Goal: Task Accomplishment & Management: Complete application form

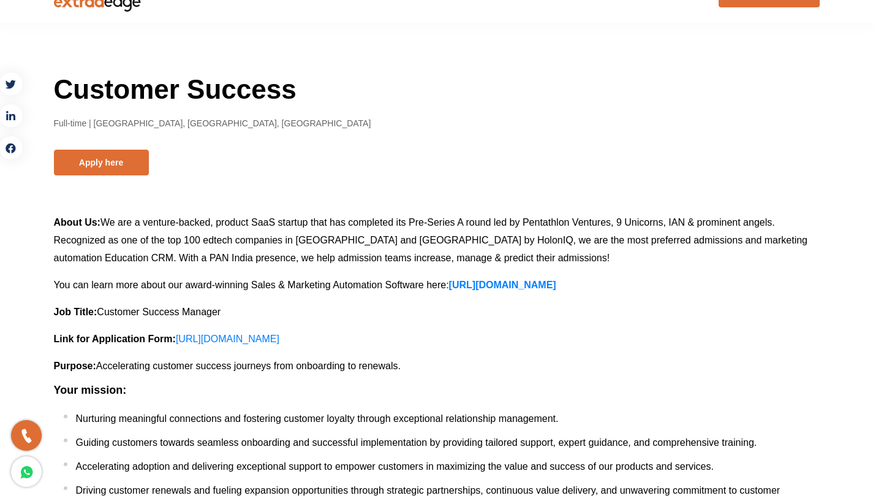
scroll to position [37, 0]
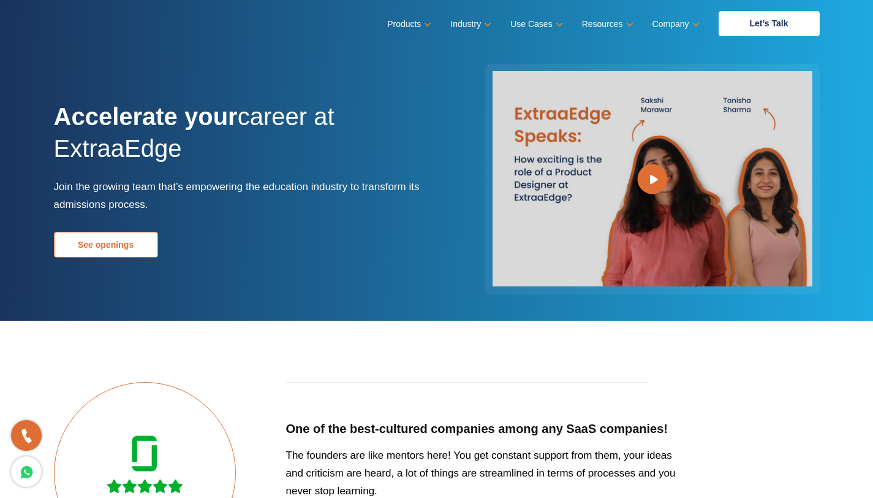
click at [137, 250] on link "See openings" at bounding box center [106, 245] width 104 height 26
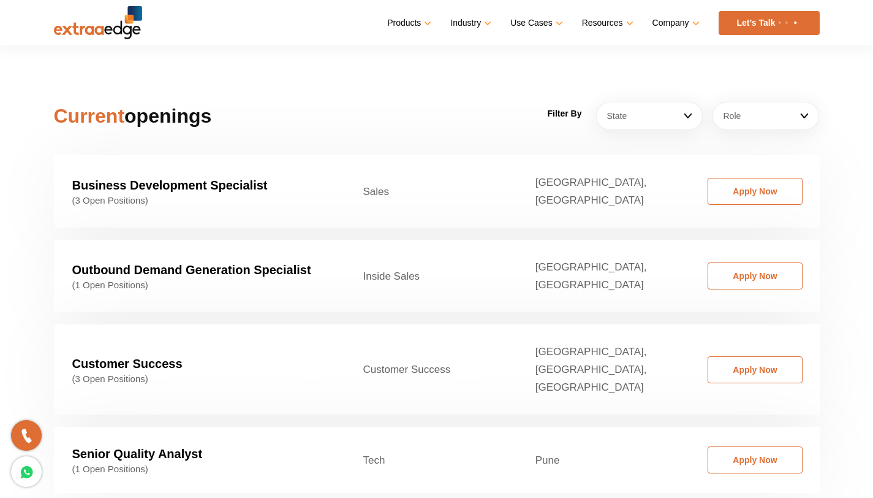
scroll to position [1864, 0]
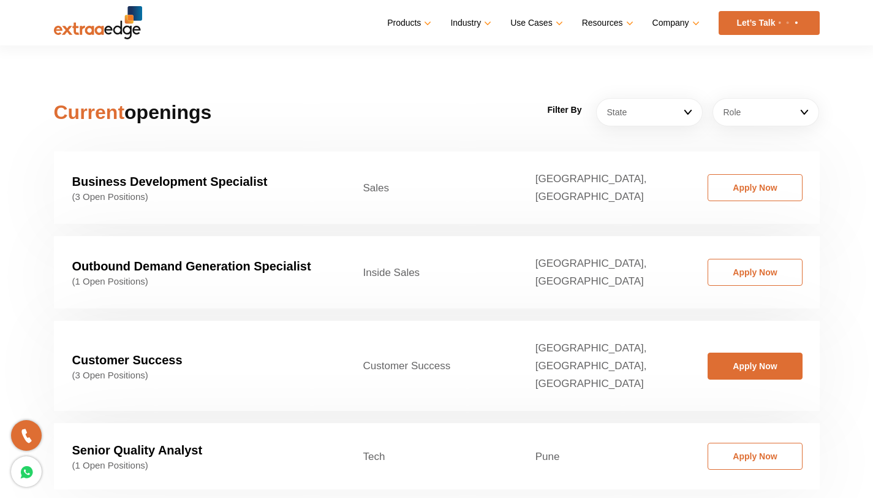
click at [770, 352] on link "Apply Now" at bounding box center [755, 365] width 95 height 27
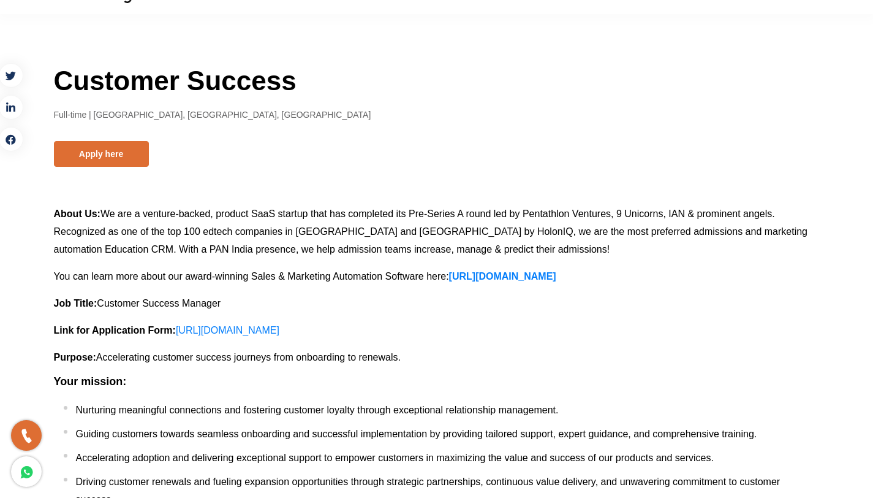
scroll to position [41, 0]
click at [164, 303] on span "Customer Success Manager" at bounding box center [159, 303] width 124 height 10
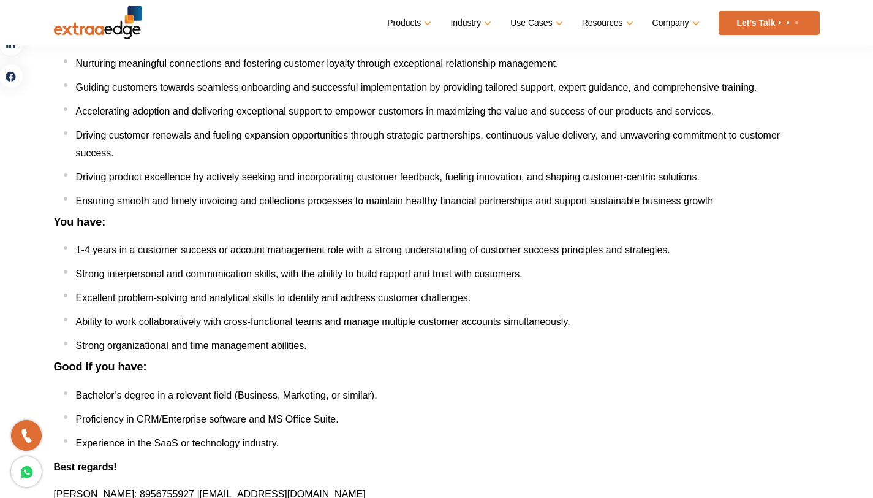
scroll to position [31, 0]
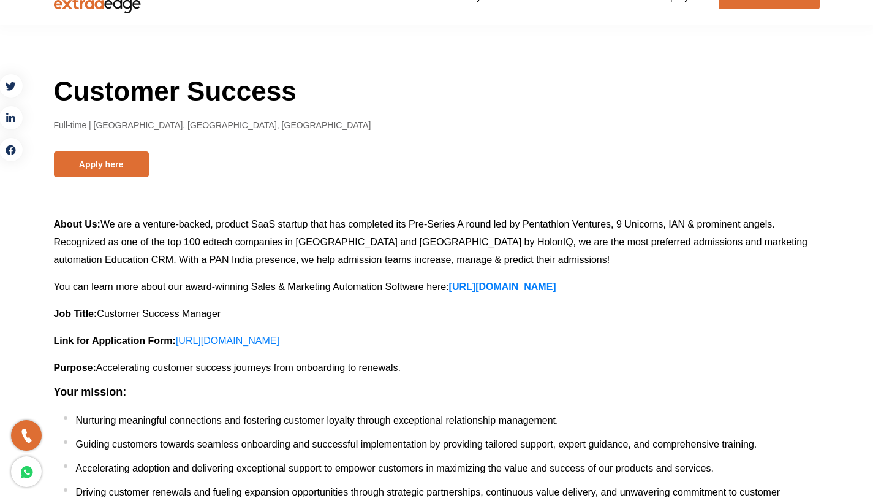
click at [294, 287] on span "You can learn more about our award-winning Sales & Marketing Automation Softwar…" at bounding box center [251, 286] width 395 height 10
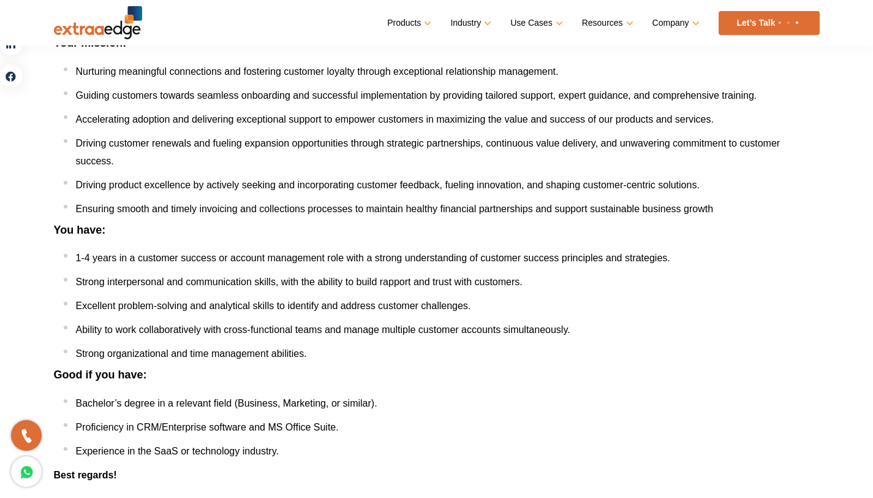
scroll to position [536, 0]
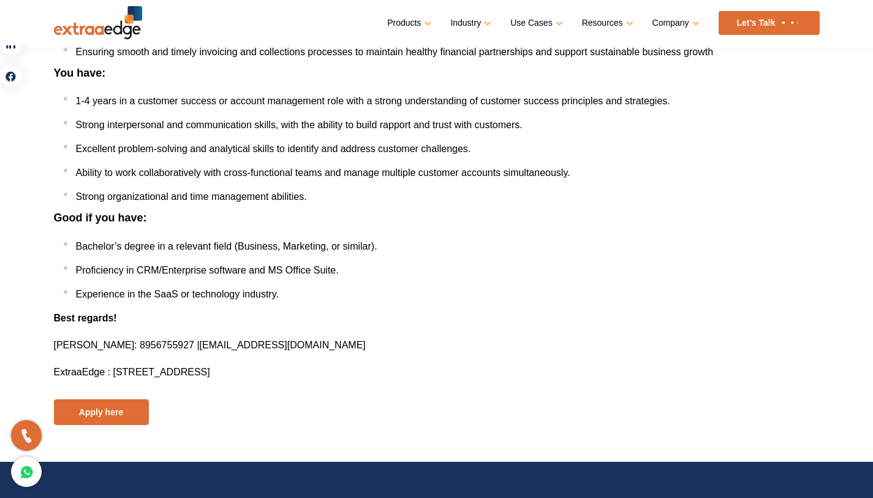
click at [417, 207] on div "About Us : We are a venture-backed, product SaaS startup that has completed its…" at bounding box center [437, 67] width 766 height 715
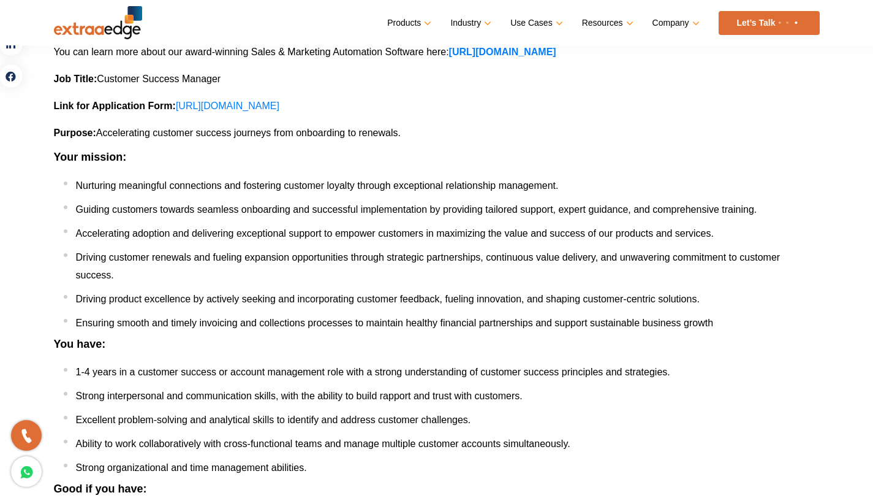
scroll to position [260, 0]
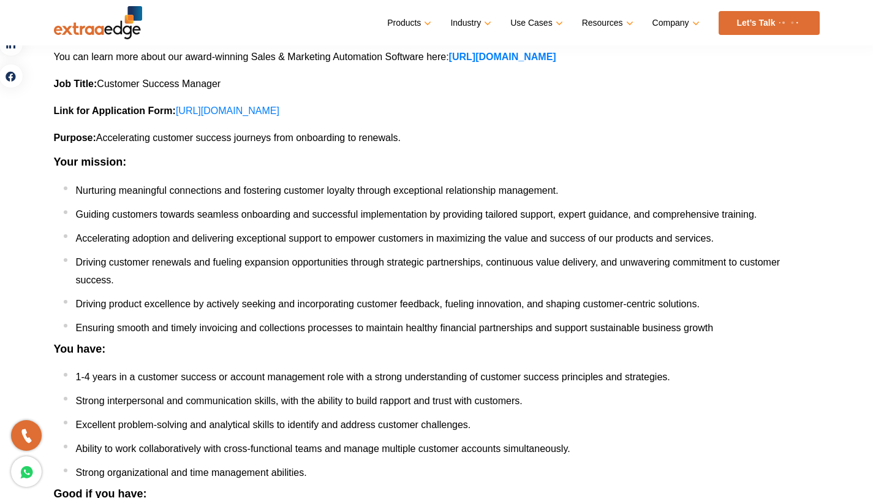
click at [618, 55] on p "You can learn more about our award-winning Sales & Marketing Automation Softwar…" at bounding box center [437, 57] width 766 height 18
